Goal: Information Seeking & Learning: Learn about a topic

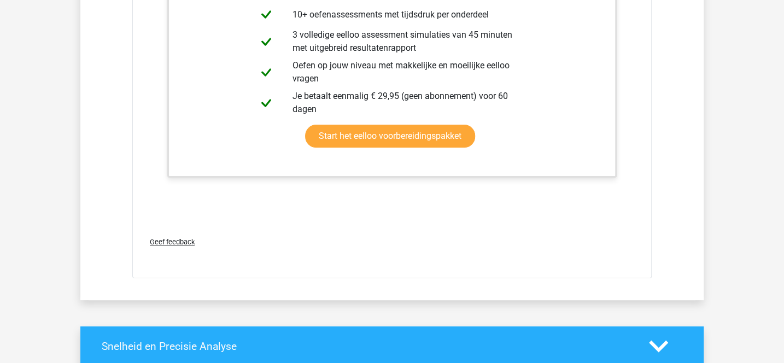
scroll to position [2365, 0]
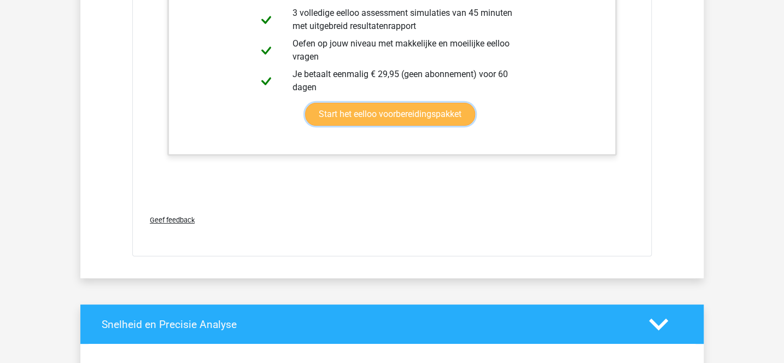
click at [368, 115] on link "Start het eelloo voorbereidingspakket" at bounding box center [390, 114] width 170 height 23
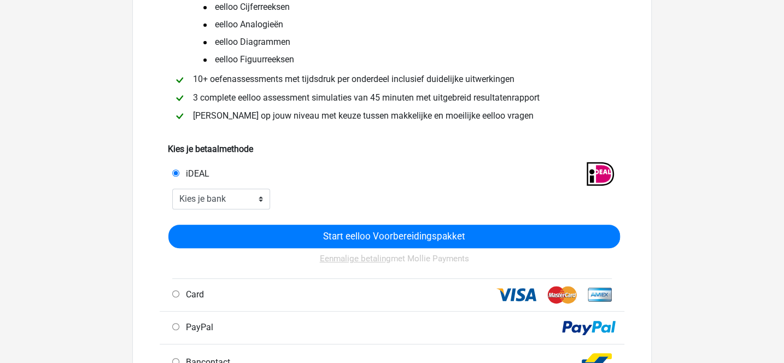
scroll to position [138, 0]
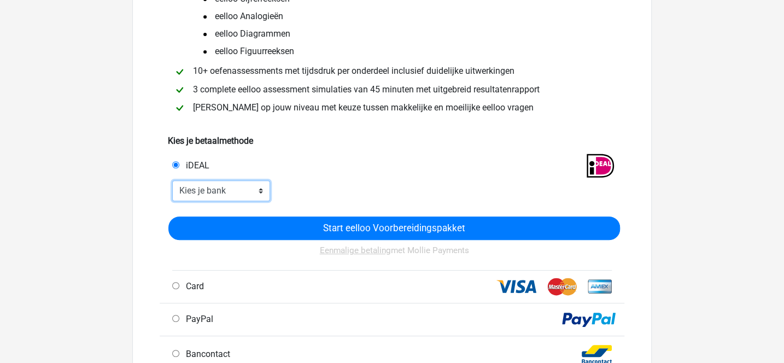
click at [172, 180] on select "Kies je bank ABN AMRO ING Rabobank ASN Bank bunq Knab N26 NN Regiobank Revolut …" at bounding box center [221, 190] width 98 height 21
select select "ideal_SNSBNL2A"
click option "SNS Bank" at bounding box center [0, 0] width 0 height 0
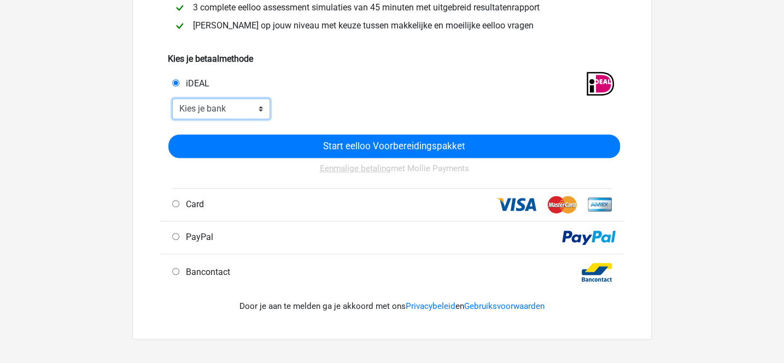
scroll to position [223, 0]
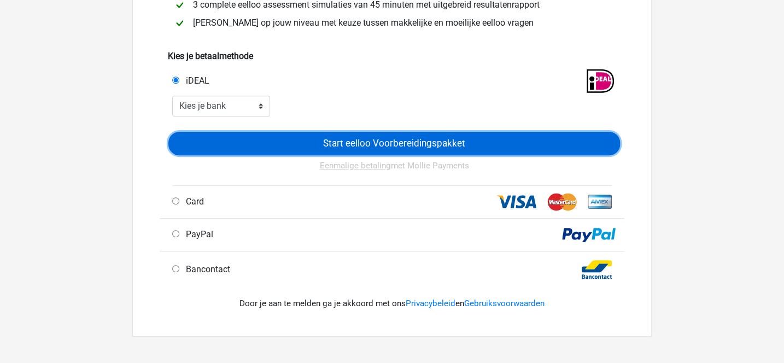
click at [340, 142] on input "Start eelloo Voorbereidingspakket" at bounding box center [393, 143] width 451 height 23
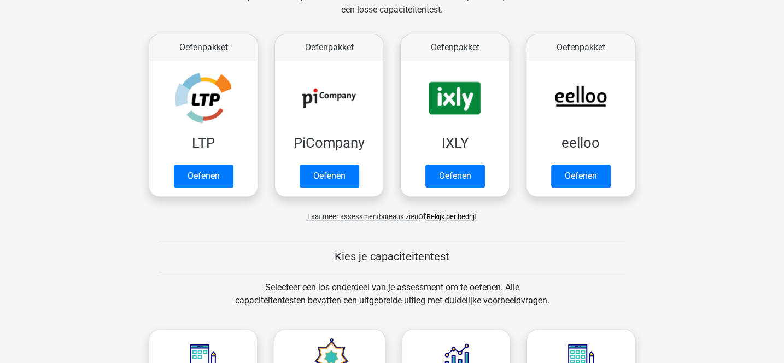
scroll to position [254, 0]
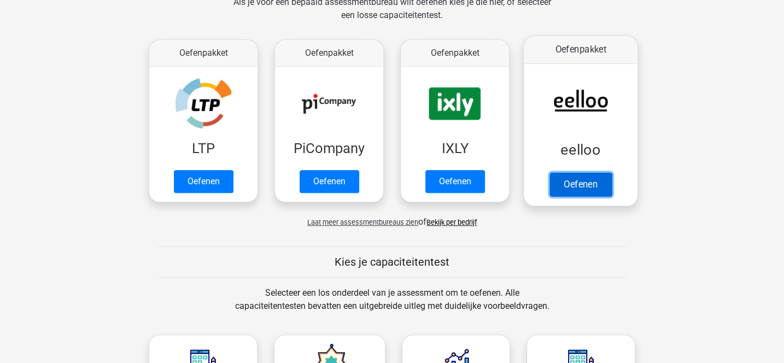
click at [585, 178] on link "Oefenen" at bounding box center [580, 184] width 62 height 24
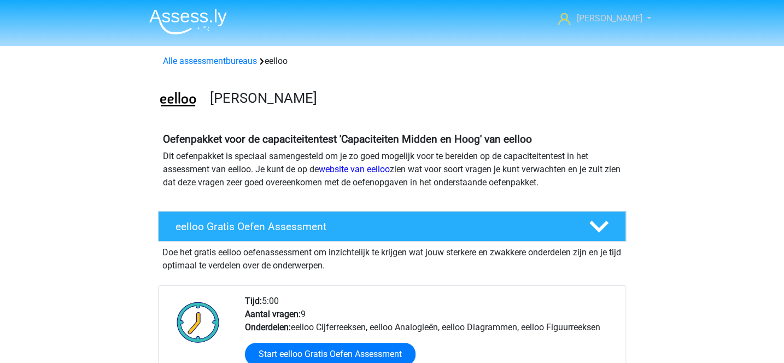
click at [622, 16] on span "[PERSON_NAME]" at bounding box center [609, 18] width 66 height 10
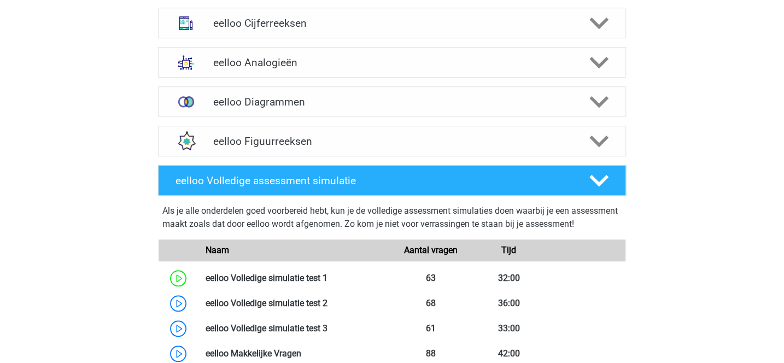
scroll to position [480, 0]
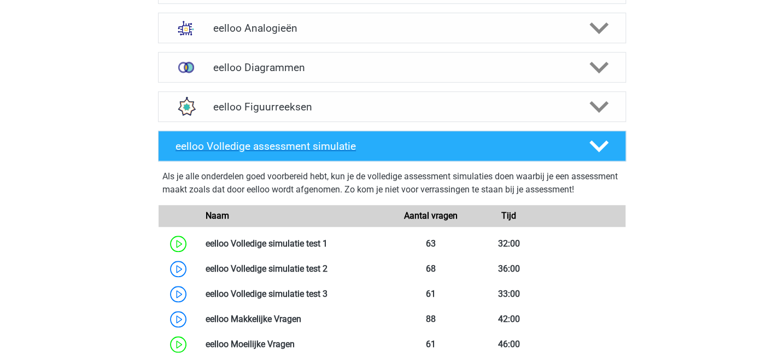
click at [408, 154] on div "eelloo Volledige assessment simulatie" at bounding box center [392, 146] width 468 height 31
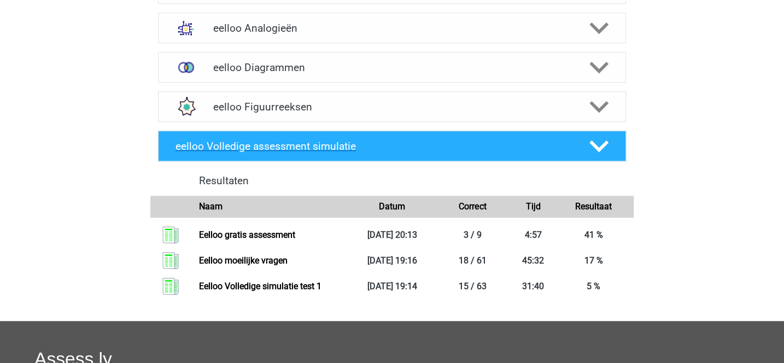
click at [408, 154] on div "eelloo Volledige assessment simulatie" at bounding box center [392, 146] width 468 height 31
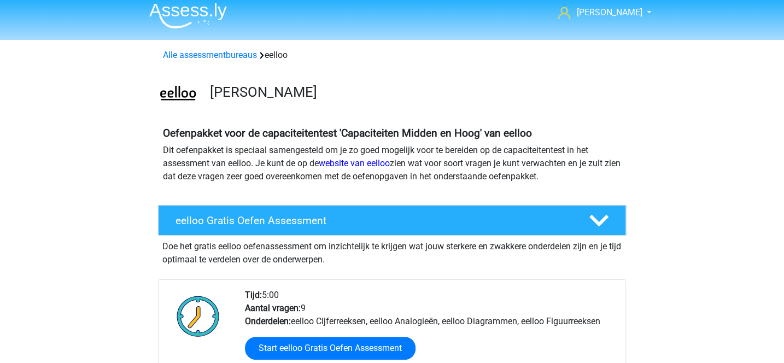
scroll to position [0, 0]
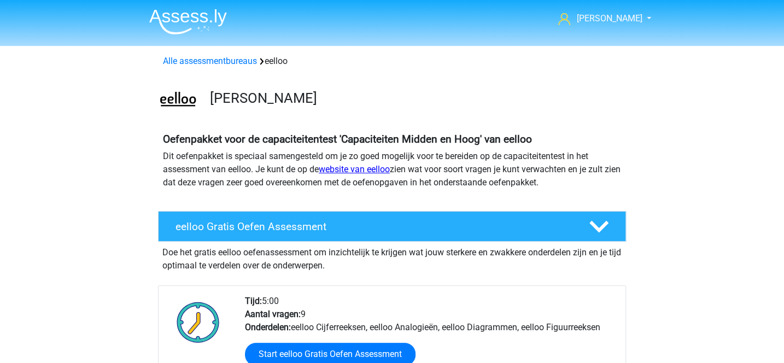
click at [388, 173] on link "website van eelloo" at bounding box center [354, 169] width 71 height 10
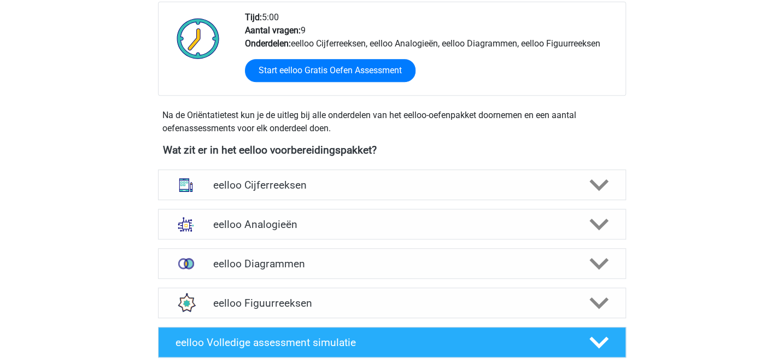
scroll to position [284, 0]
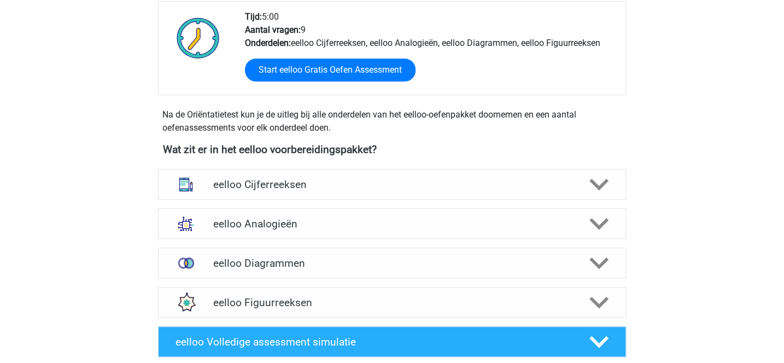
click at [393, 184] on h4 "eelloo Cijferreeksen" at bounding box center [392, 184] width 358 height 13
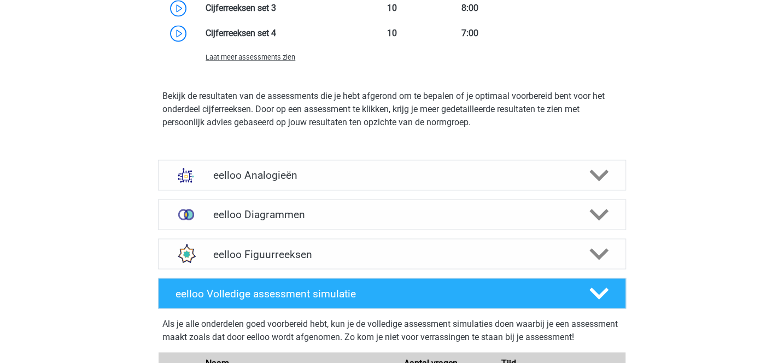
scroll to position [991, 0]
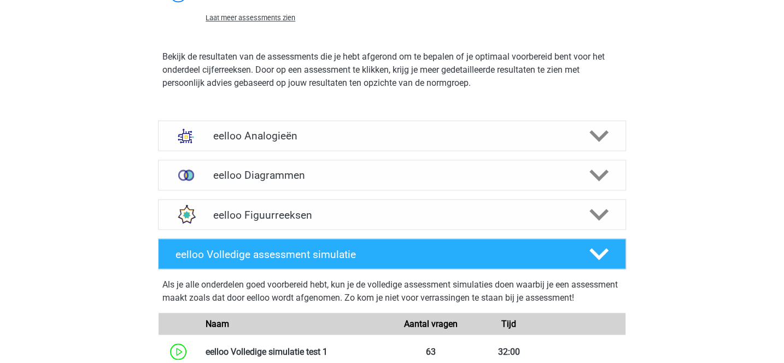
click at [372, 204] on div "eelloo Figuurreeksen" at bounding box center [392, 214] width 468 height 31
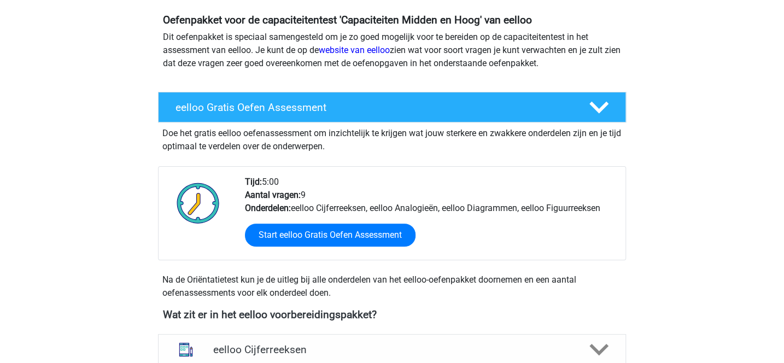
scroll to position [0, 0]
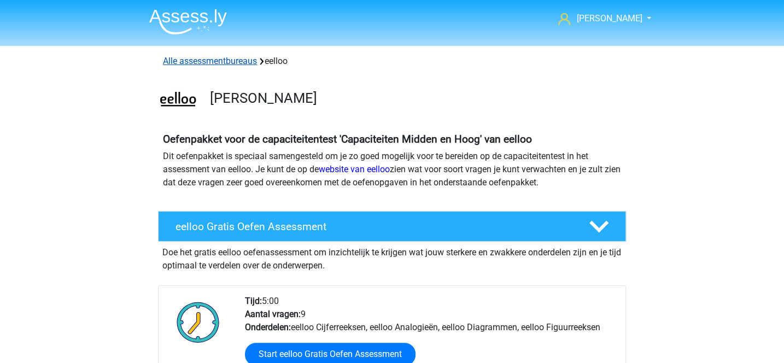
click at [244, 61] on link "Alle assessmentbureaus" at bounding box center [210, 61] width 94 height 10
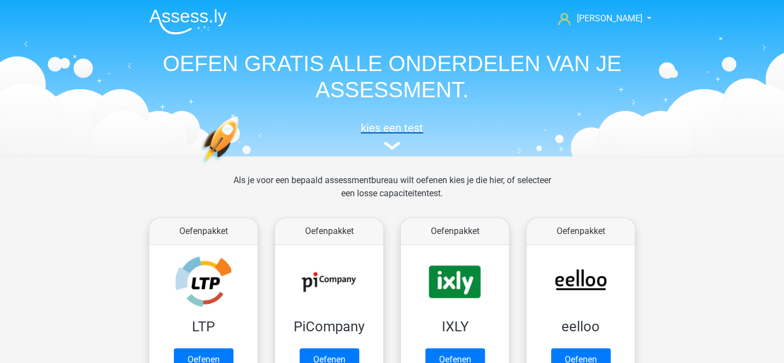
click at [389, 149] on img at bounding box center [392, 146] width 16 height 8
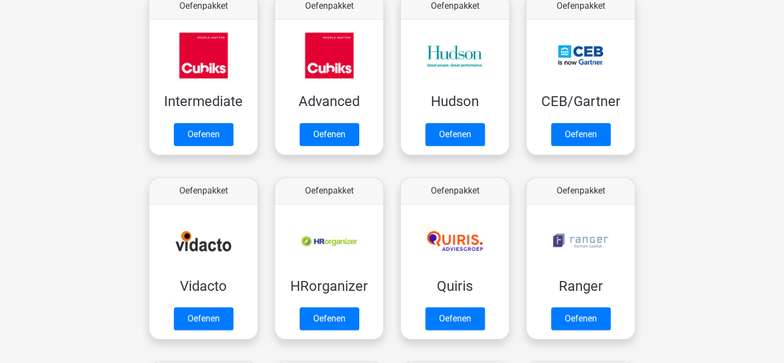
scroll to position [472, 0]
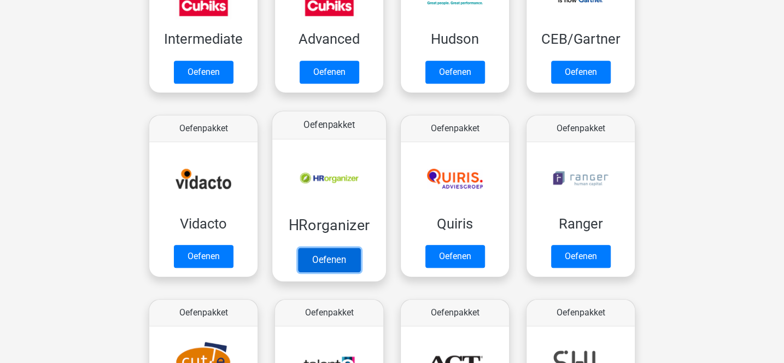
click at [352, 254] on link "Oefenen" at bounding box center [329, 260] width 62 height 24
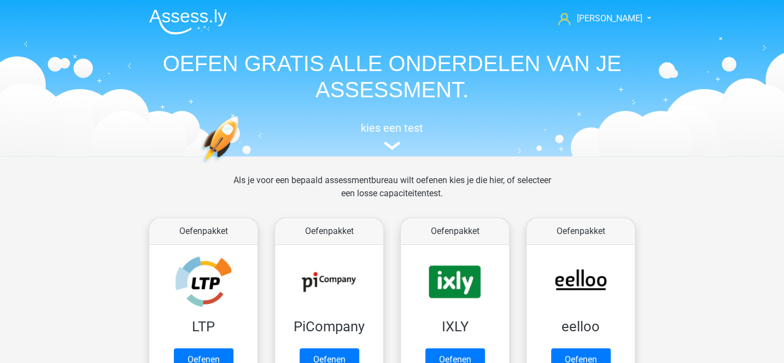
scroll to position [100, 0]
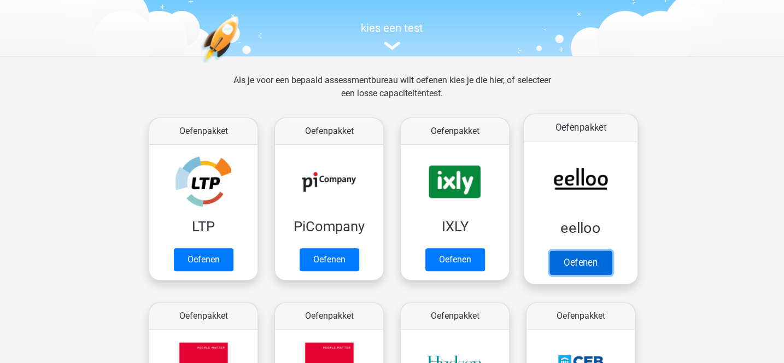
click at [588, 250] on link "Oefenen" at bounding box center [580, 262] width 62 height 24
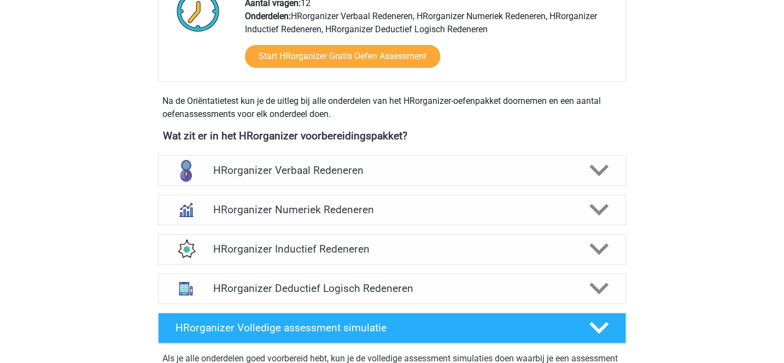
scroll to position [296, 0]
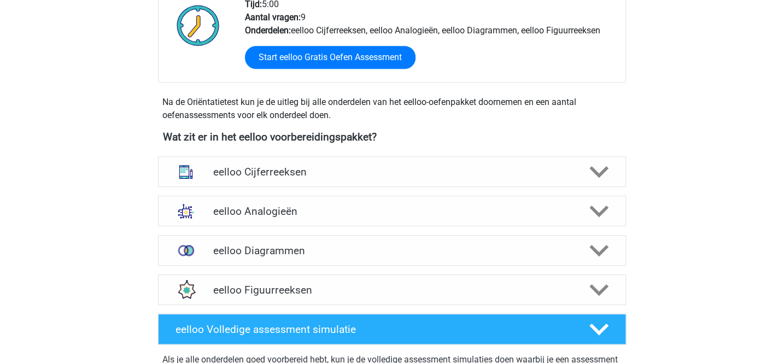
scroll to position [299, 0]
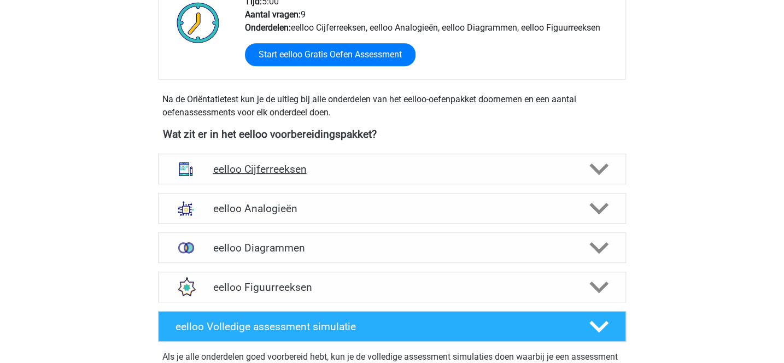
click at [423, 166] on h4 "eelloo Cijferreeksen" at bounding box center [392, 169] width 358 height 13
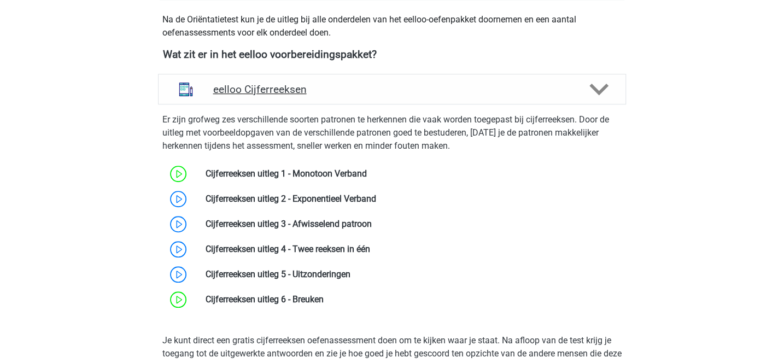
scroll to position [380, 0]
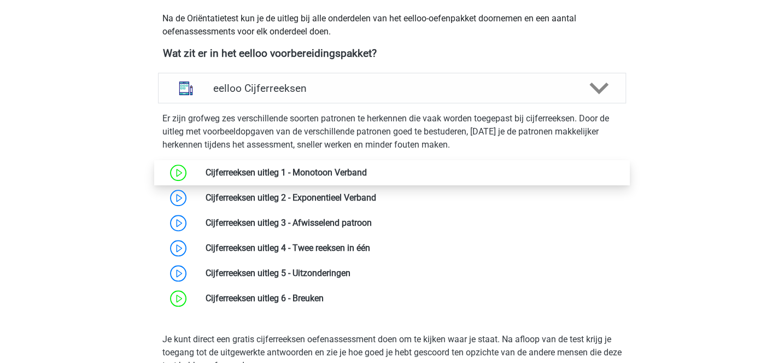
click at [367, 171] on link at bounding box center [367, 172] width 0 height 10
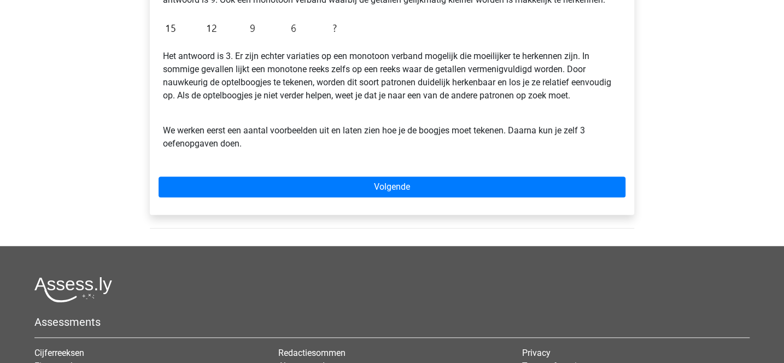
scroll to position [330, 0]
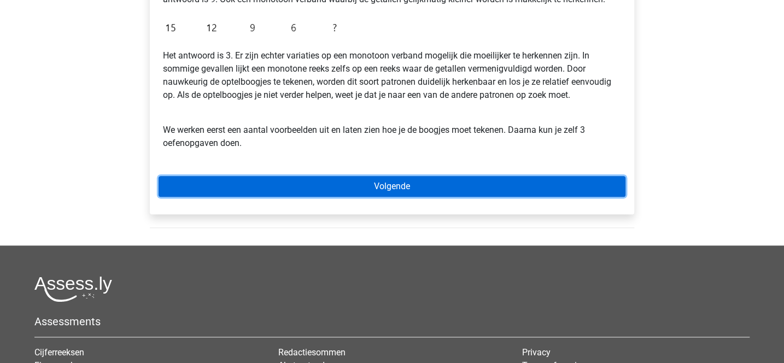
click at [385, 193] on link "Volgende" at bounding box center [391, 186] width 467 height 21
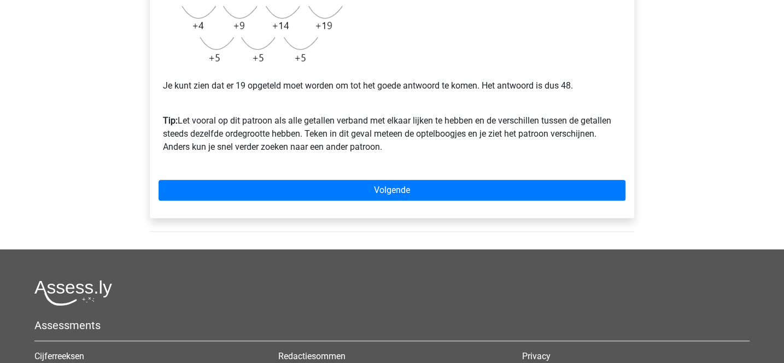
scroll to position [338, 0]
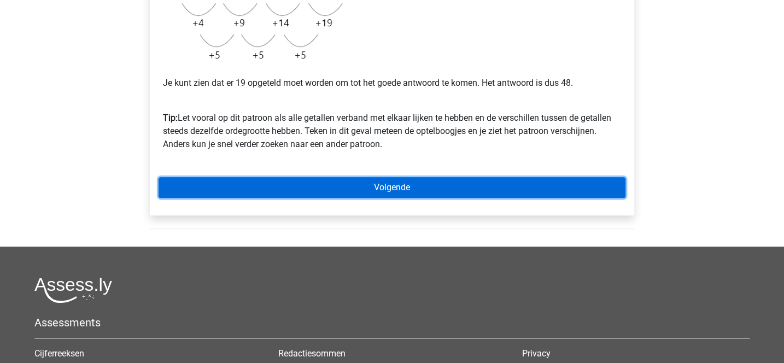
click at [385, 193] on link "Volgende" at bounding box center [391, 187] width 467 height 21
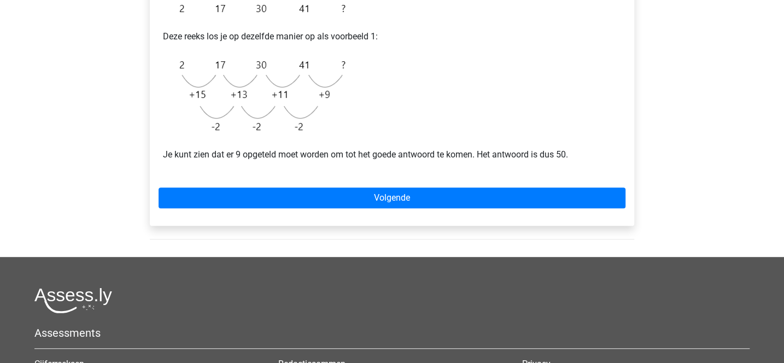
scroll to position [245, 0]
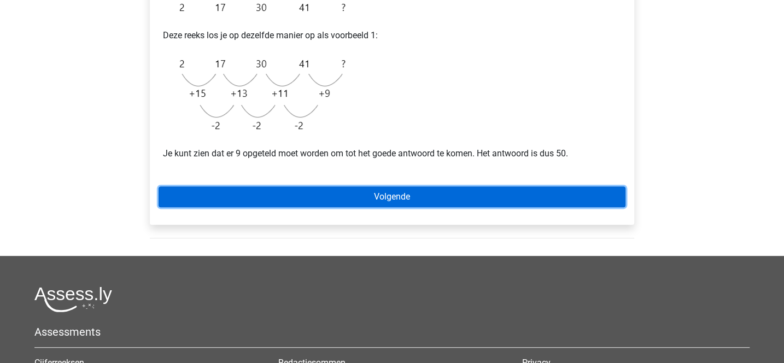
click at [385, 193] on link "Volgende" at bounding box center [391, 196] width 467 height 21
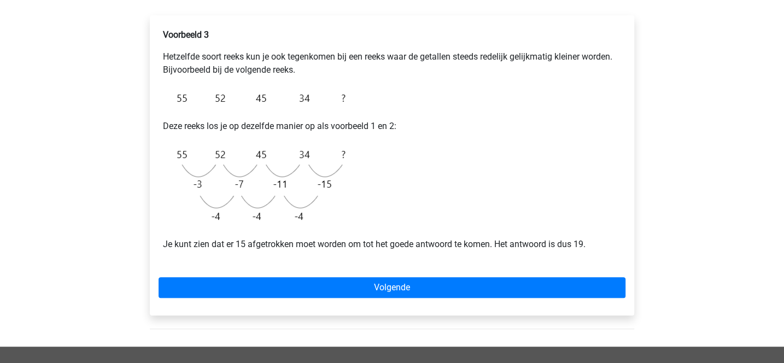
scroll to position [234, 0]
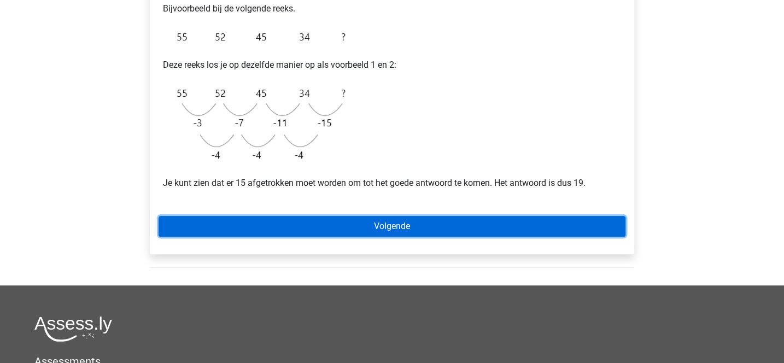
click at [382, 228] on link "Volgende" at bounding box center [391, 226] width 467 height 21
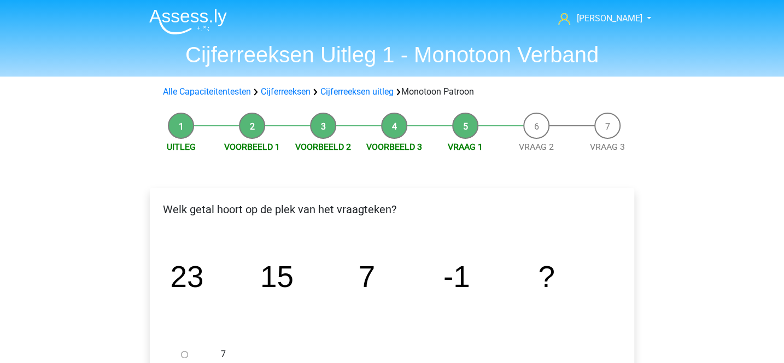
click at [187, 20] on img at bounding box center [188, 22] width 78 height 26
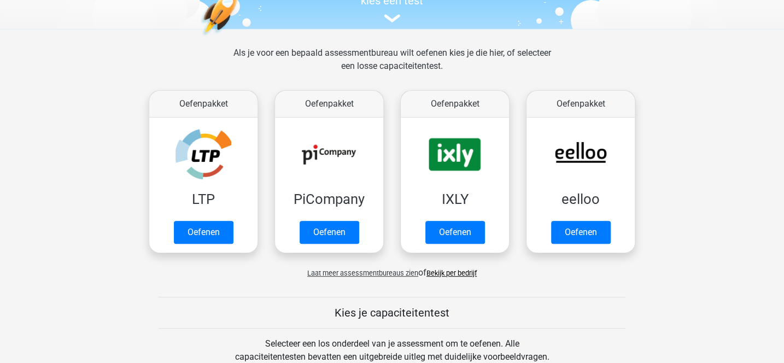
scroll to position [173, 0]
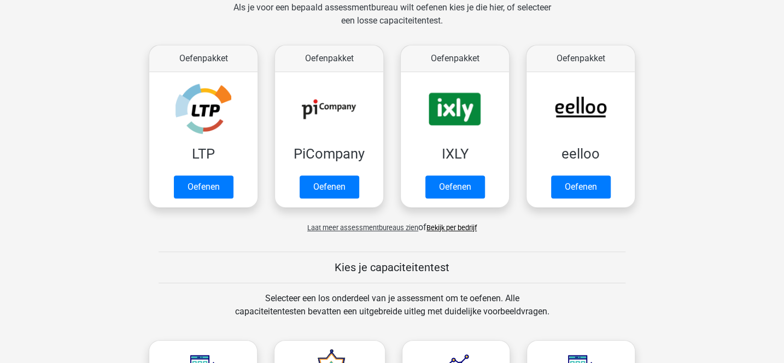
click at [462, 226] on link "Bekijk per bedrijf" at bounding box center [451, 227] width 50 height 8
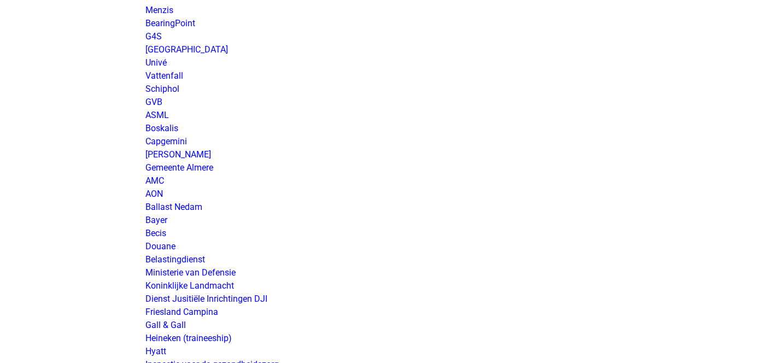
scroll to position [1629, 0]
click at [195, 260] on link "Belastingdienst" at bounding box center [175, 259] width 60 height 10
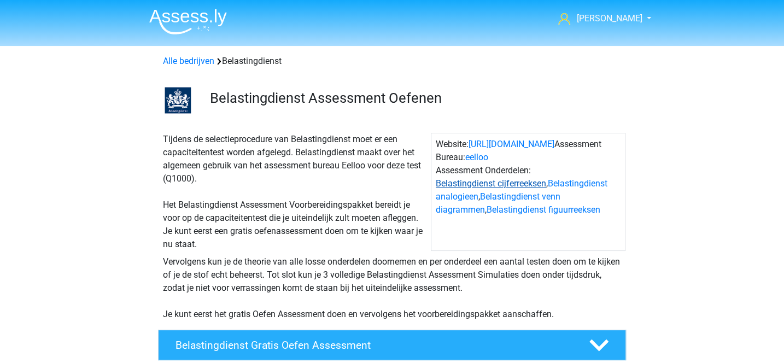
click at [459, 186] on link "Belastingdienst cijferreeksen" at bounding box center [490, 183] width 110 height 10
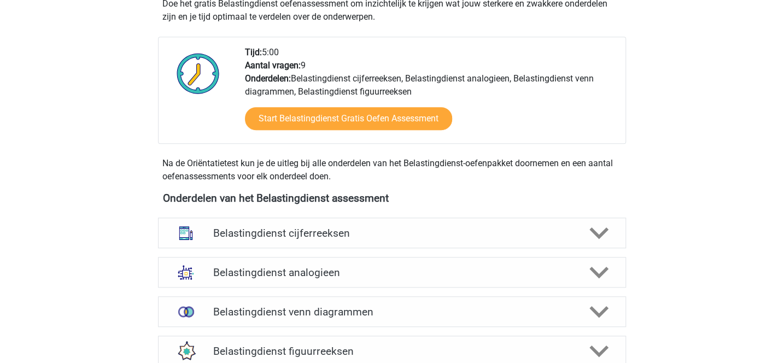
scroll to position [364, 0]
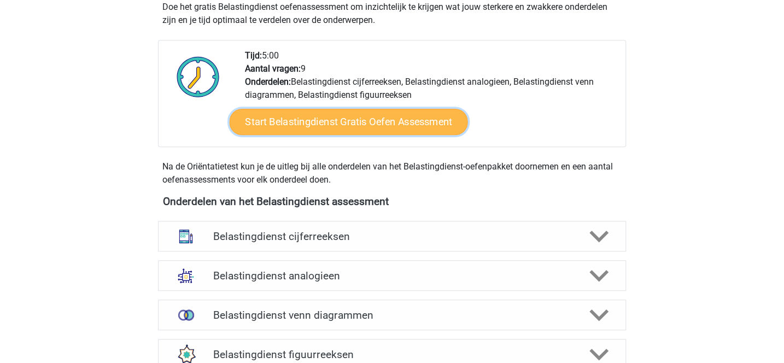
click at [414, 119] on link "Start Belastingdienst Gratis Oefen Assessment" at bounding box center [348, 122] width 238 height 26
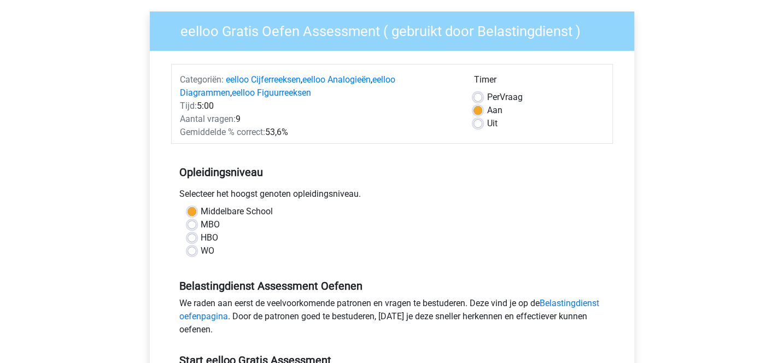
scroll to position [80, 0]
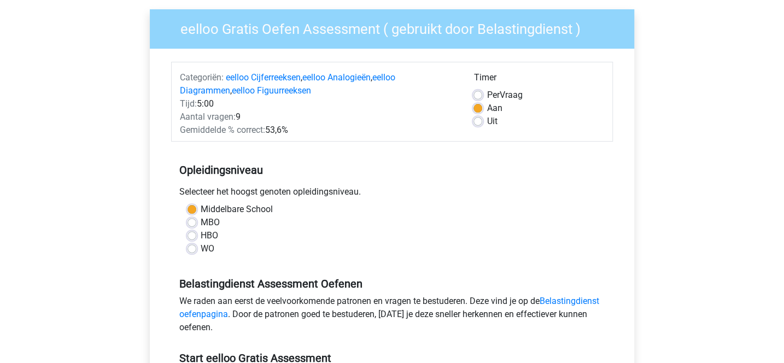
click at [201, 235] on label "HBO" at bounding box center [209, 235] width 17 height 13
click at [194, 235] on input "HBO" at bounding box center [191, 234] width 9 height 11
radio input "true"
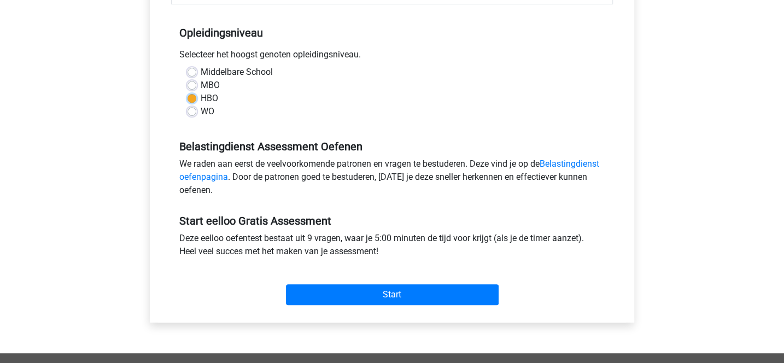
scroll to position [230, 0]
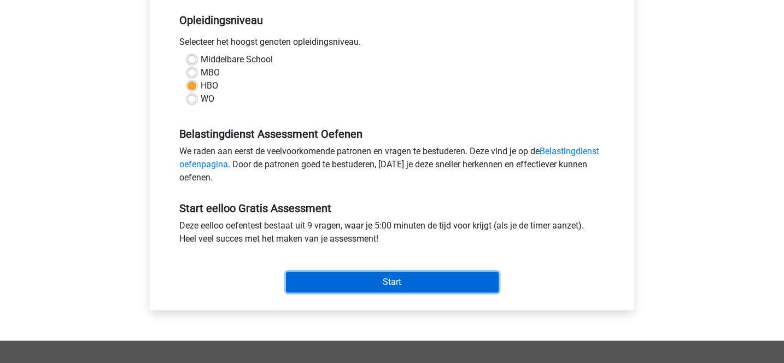
click at [374, 284] on input "Start" at bounding box center [392, 282] width 213 height 21
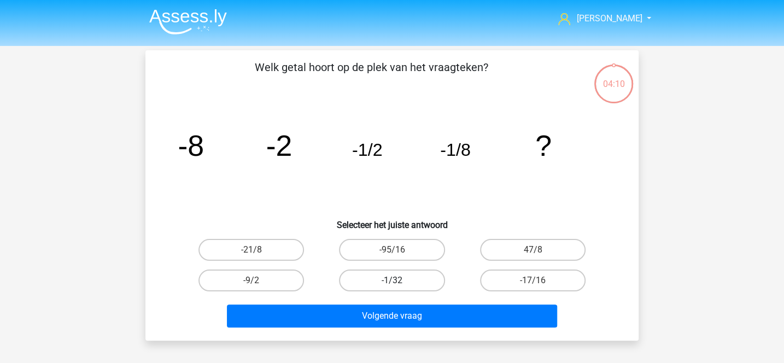
click at [405, 284] on label "-1/32" at bounding box center [391, 280] width 105 height 22
click at [399, 284] on input "-1/32" at bounding box center [395, 283] width 7 height 7
radio input "true"
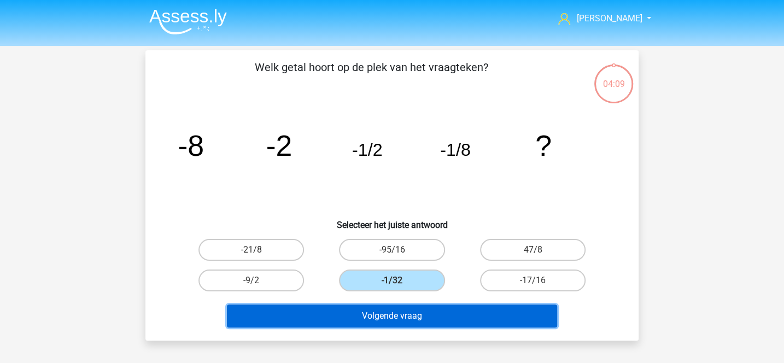
click at [407, 310] on button "Volgende vraag" at bounding box center [392, 315] width 331 height 23
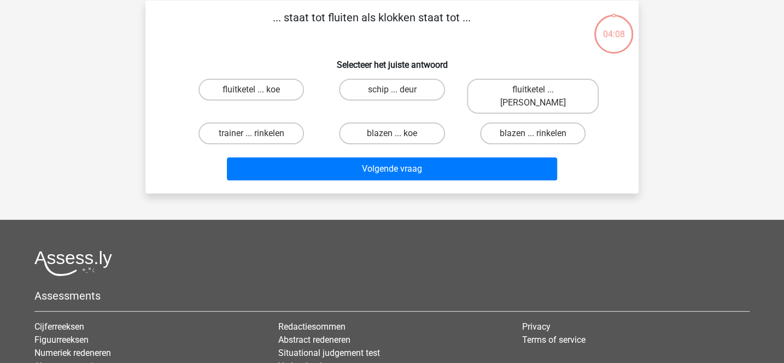
scroll to position [50, 0]
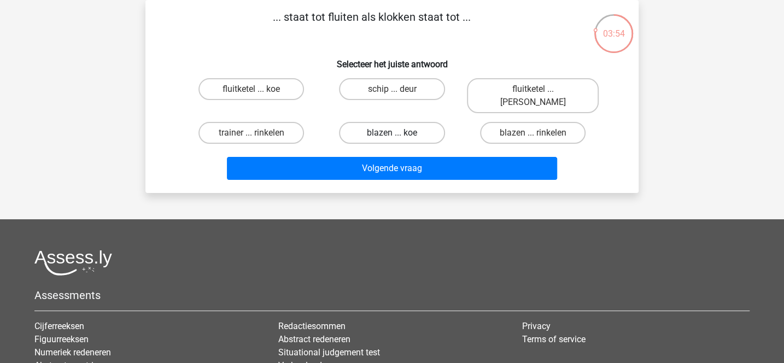
click at [405, 122] on label "blazen ... koe" at bounding box center [391, 133] width 105 height 22
click at [399, 133] on input "blazen ... koe" at bounding box center [395, 136] width 7 height 7
radio input "true"
click at [506, 122] on label "blazen ... rinkelen" at bounding box center [532, 133] width 105 height 22
click at [532, 133] on input "blazen ... rinkelen" at bounding box center [535, 136] width 7 height 7
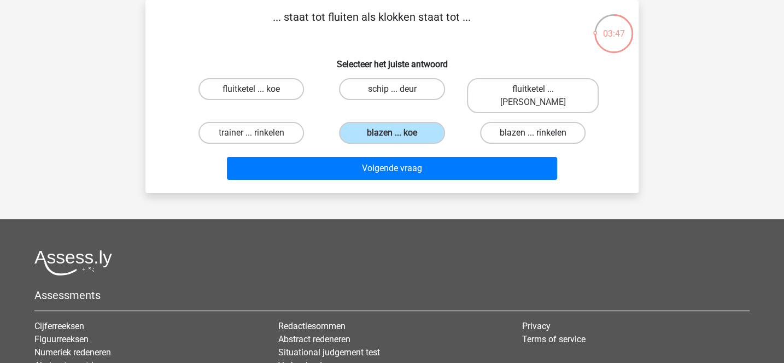
radio input "true"
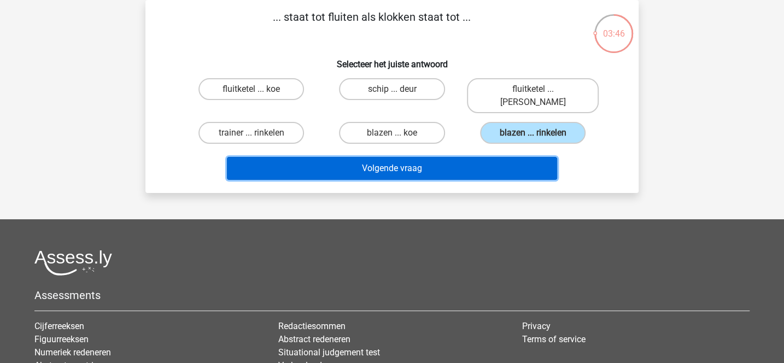
click at [467, 162] on button "Volgende vraag" at bounding box center [392, 168] width 331 height 23
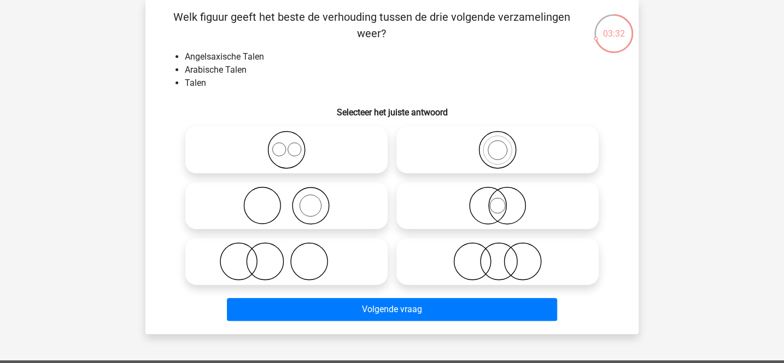
click at [328, 156] on icon at bounding box center [286, 150] width 193 height 38
click at [293, 144] on input "radio" at bounding box center [289, 140] width 7 height 7
radio input "true"
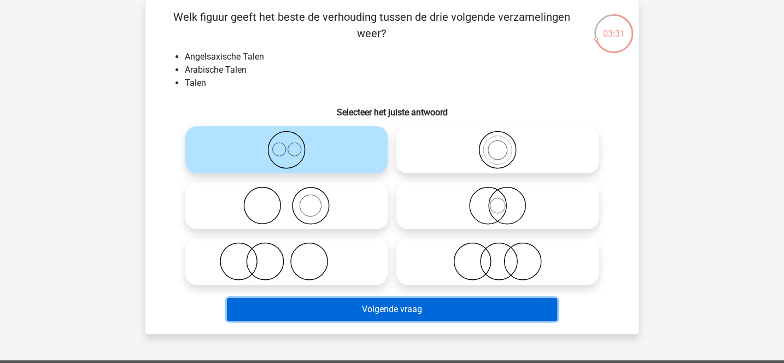
click at [396, 302] on button "Volgende vraag" at bounding box center [392, 309] width 331 height 23
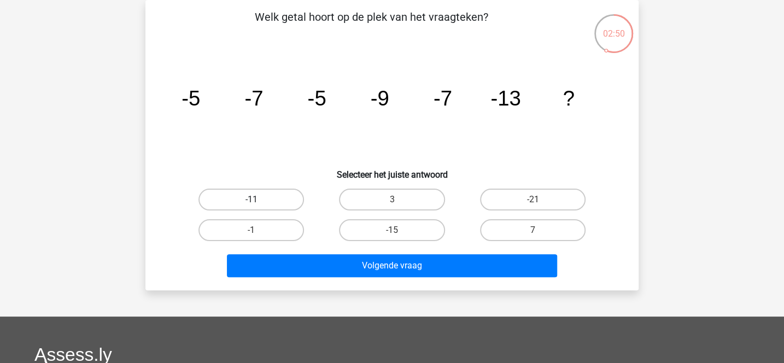
click at [293, 192] on label "-11" at bounding box center [250, 200] width 105 height 22
click at [258, 199] on input "-11" at bounding box center [254, 202] width 7 height 7
radio input "true"
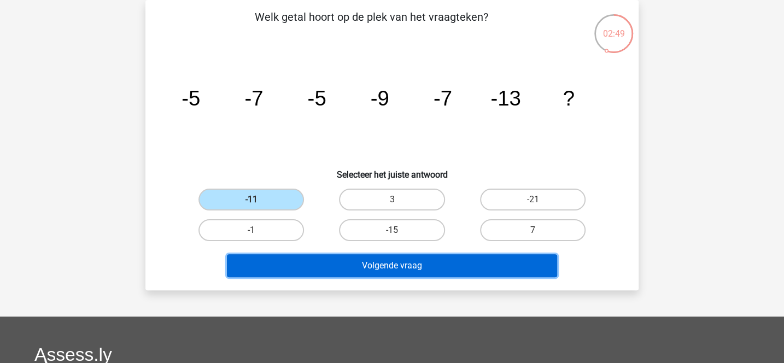
click at [367, 266] on button "Volgende vraag" at bounding box center [392, 265] width 331 height 23
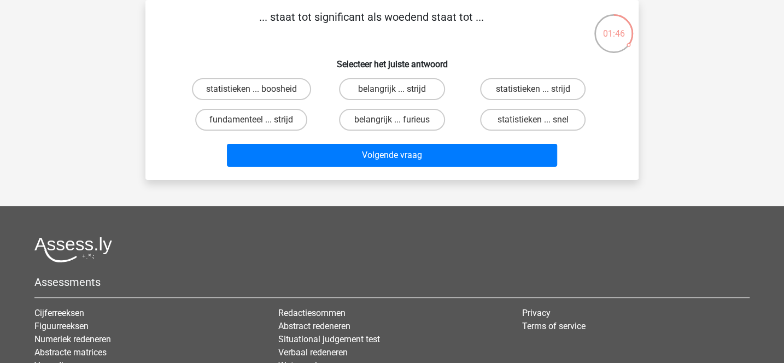
click at [310, 95] on div "statistieken ... boosheid" at bounding box center [251, 89] width 132 height 22
click at [294, 90] on label "statistieken ... boosheid" at bounding box center [251, 89] width 119 height 22
click at [258, 90] on input "statistieken ... boosheid" at bounding box center [254, 92] width 7 height 7
radio input "true"
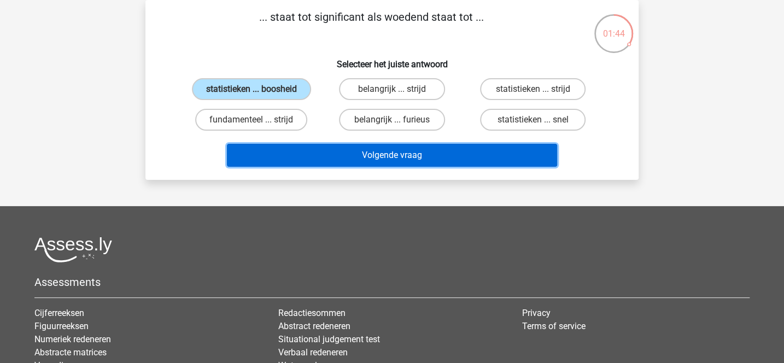
click at [380, 156] on button "Volgende vraag" at bounding box center [392, 155] width 331 height 23
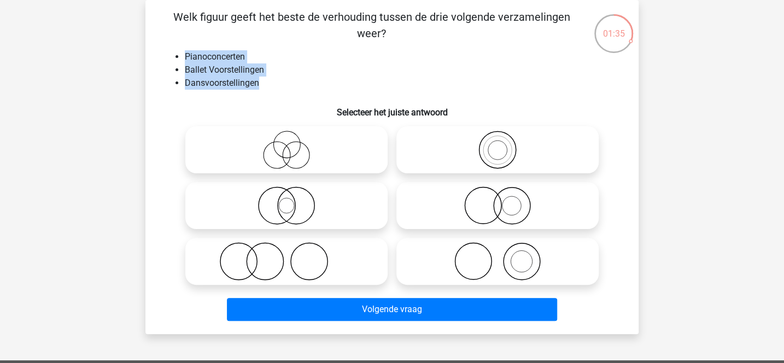
drag, startPoint x: 185, startPoint y: 57, endPoint x: 276, endPoint y: 84, distance: 95.1
click at [276, 84] on ul "Pianoconcerten Ballet Voorstellingen Dansvoorstellingen" at bounding box center [392, 69] width 458 height 39
copy ul "Pianoconcerten Ballet Voorstellingen Dansvoorstellingen"
click at [370, 73] on li "Ballet Voorstellingen" at bounding box center [403, 69] width 436 height 13
click at [332, 151] on icon at bounding box center [286, 150] width 193 height 38
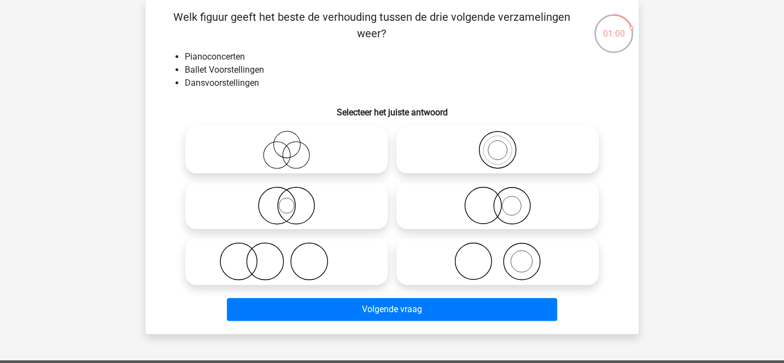
click at [293, 144] on input "radio" at bounding box center [289, 140] width 7 height 7
radio input "true"
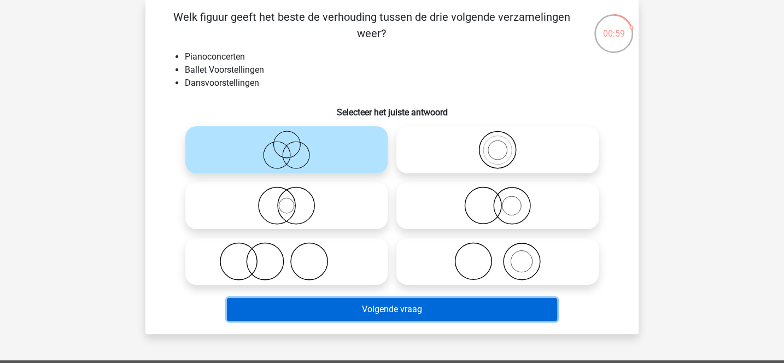
click at [409, 307] on button "Volgende vraag" at bounding box center [392, 309] width 331 height 23
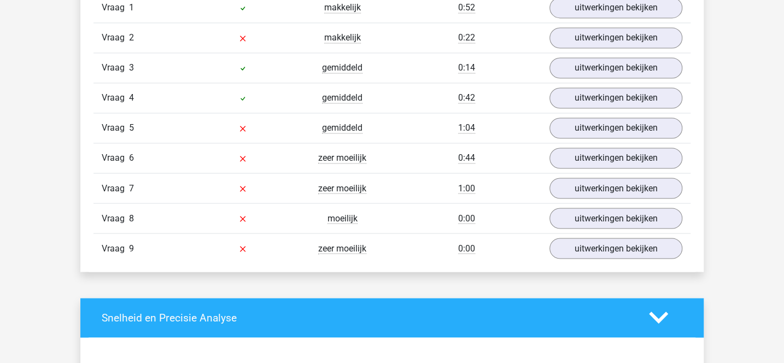
scroll to position [1010, 0]
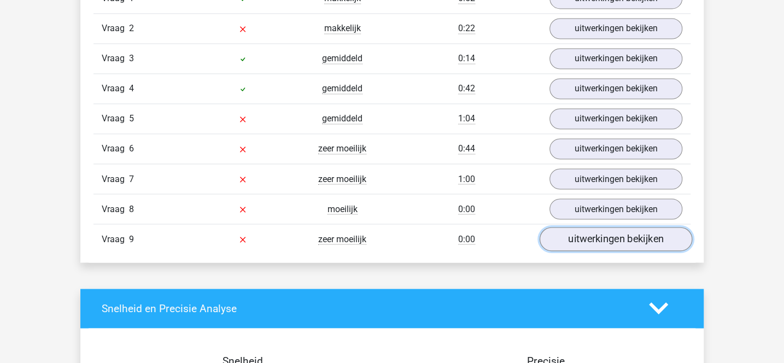
click at [578, 227] on link "uitwerkingen bekijken" at bounding box center [615, 239] width 152 height 24
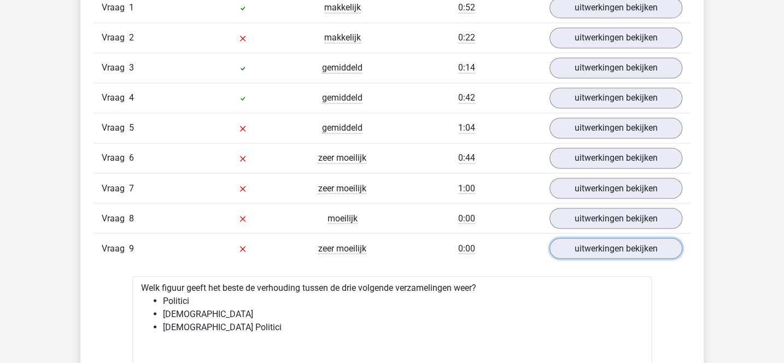
scroll to position [975, 0]
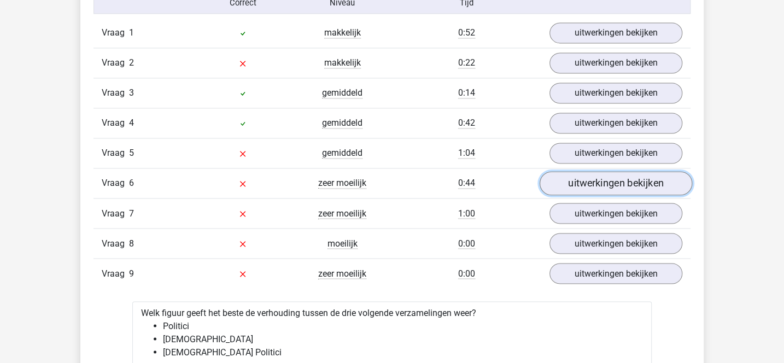
click at [560, 180] on link "uitwerkingen bekijken" at bounding box center [615, 183] width 152 height 24
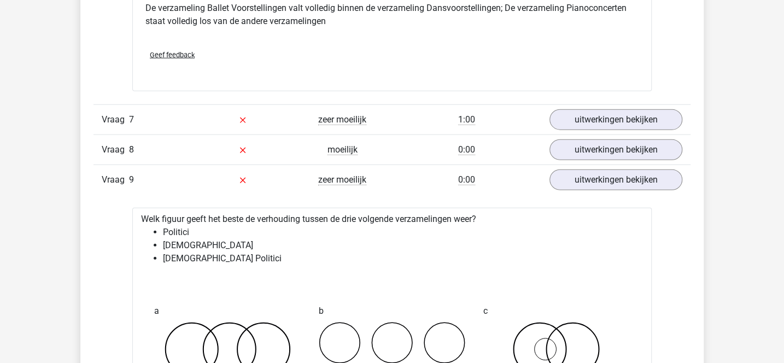
scroll to position [1494, 0]
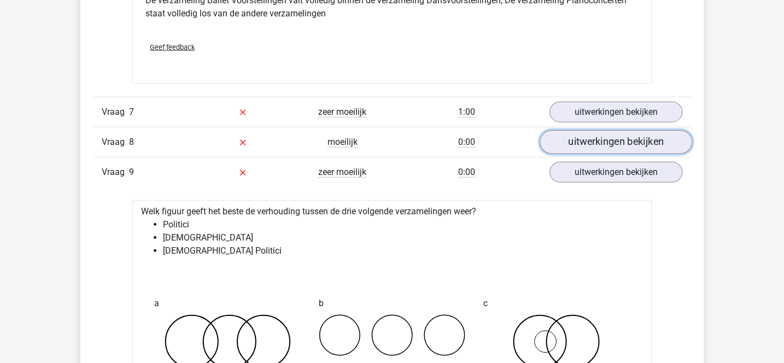
click at [578, 135] on link "uitwerkingen bekijken" at bounding box center [615, 142] width 152 height 24
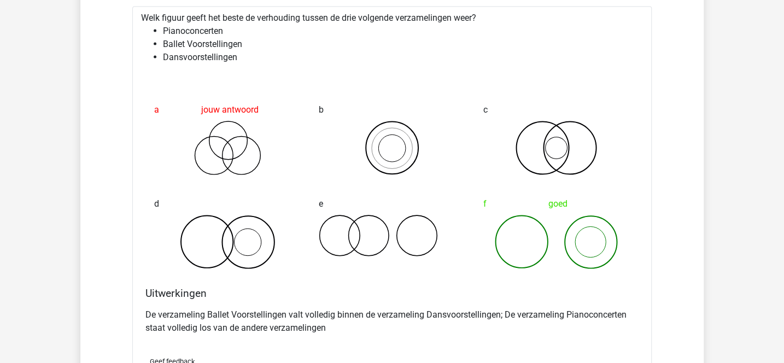
scroll to position [1183, 0]
